Goal: Check status

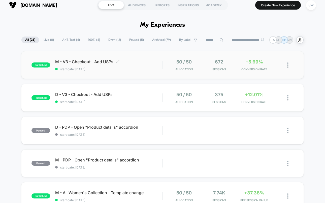
scroll to position [6, 0]
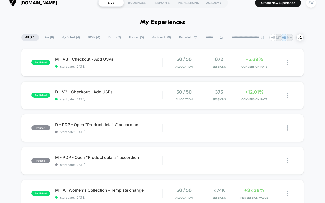
click at [71, 39] on span "A/B Test ( 4 )" at bounding box center [70, 37] width 25 height 7
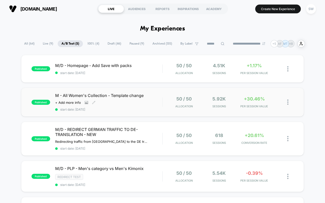
scroll to position [3, 0]
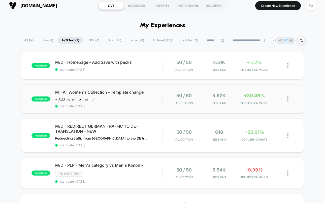
click at [155, 107] on span "start date: [DATE]" at bounding box center [108, 106] width 107 height 4
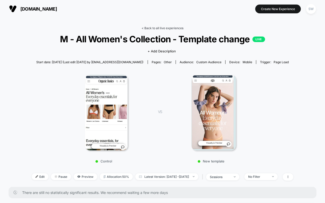
click at [156, 26] on link "< Back to all live experiences" at bounding box center [163, 28] width 42 height 4
